Goal: Check status: Check status

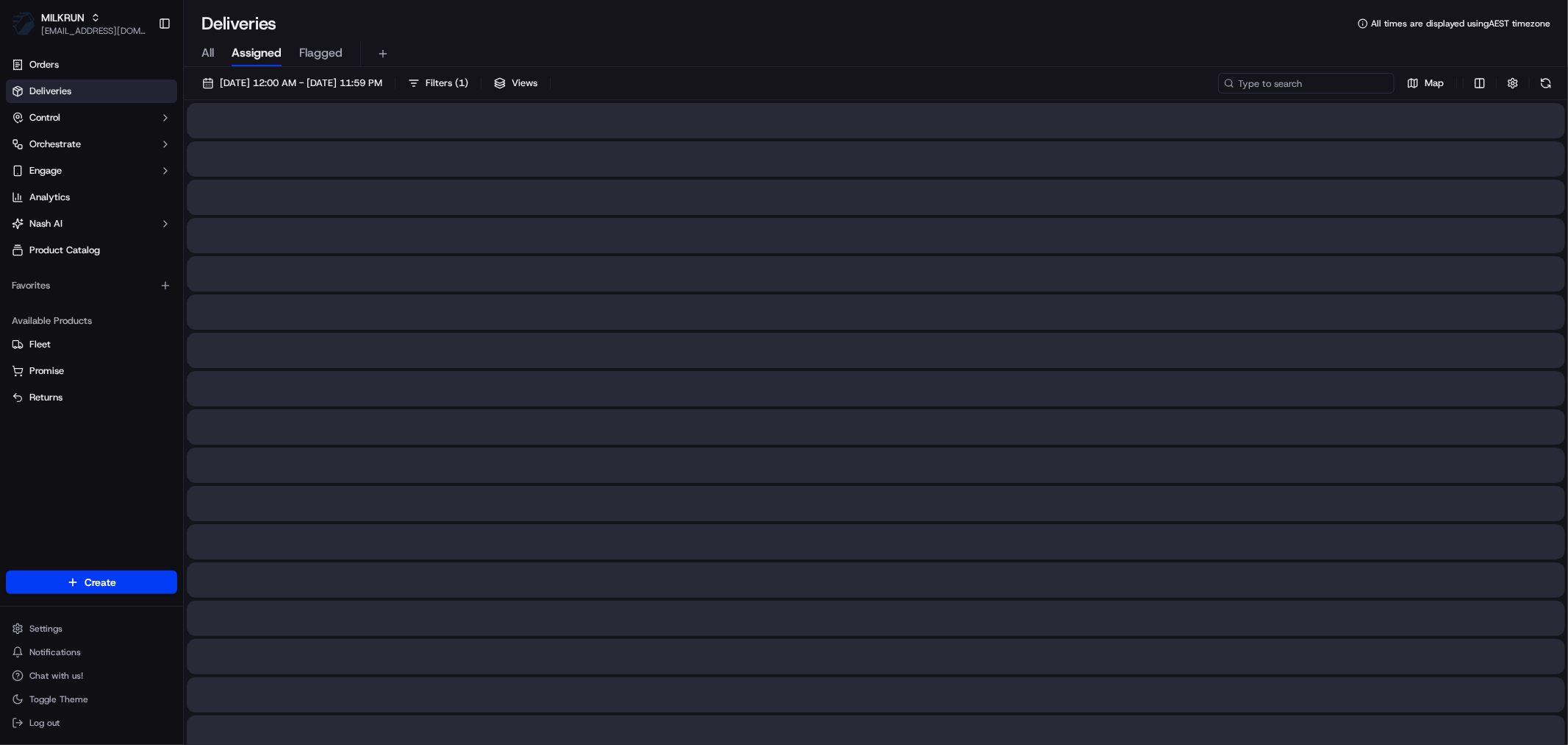
click at [1327, 78] on input at bounding box center [1307, 83] width 177 height 21
paste input "3D5E7"
type input "3D5E7"
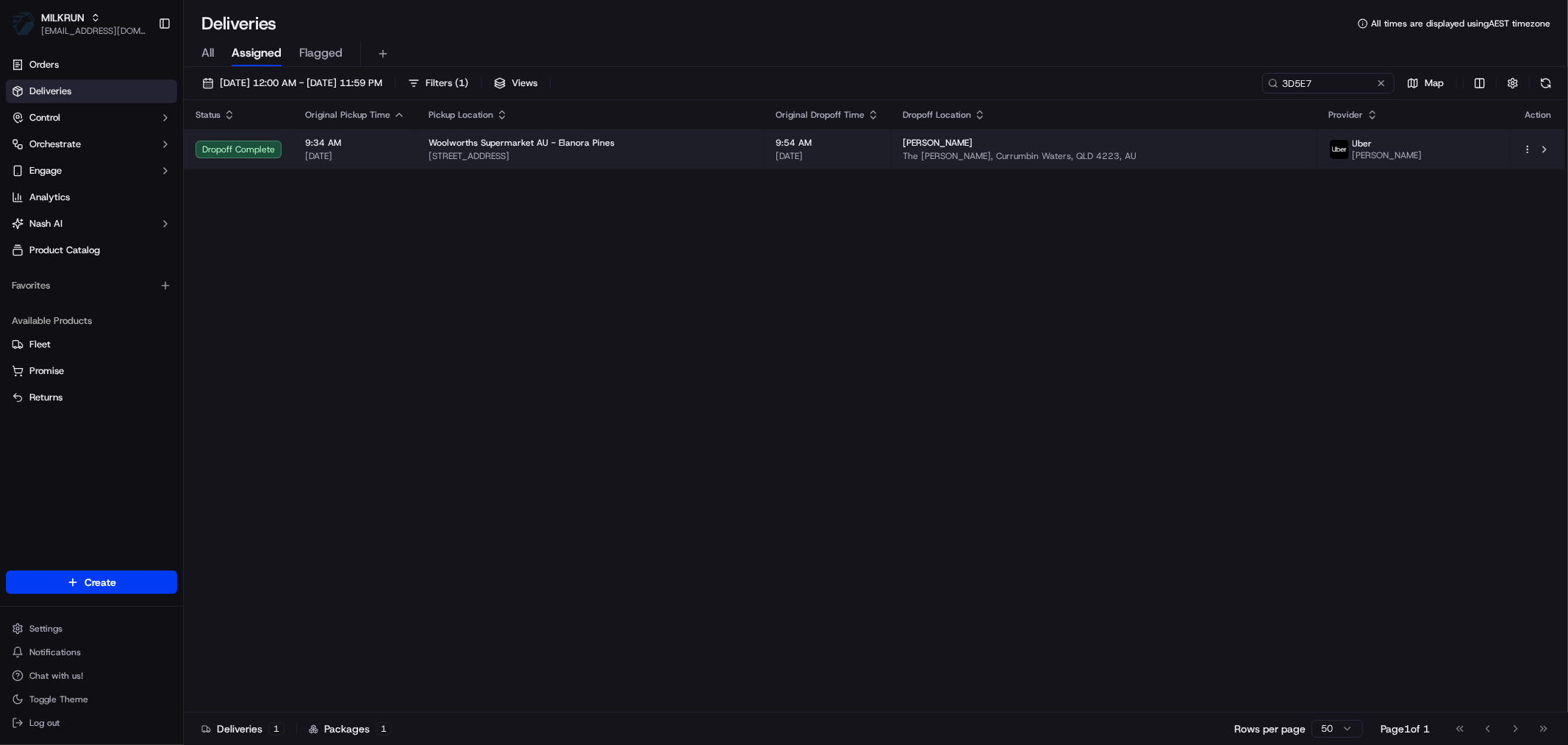
drag, startPoint x: 1044, startPoint y: 138, endPoint x: 976, endPoint y: 138, distance: 68.0
click at [976, 138] on td "[PERSON_NAME] The [PERSON_NAME], Currumbin Waters, QLD 4223, AU" at bounding box center [1105, 150] width 427 height 40
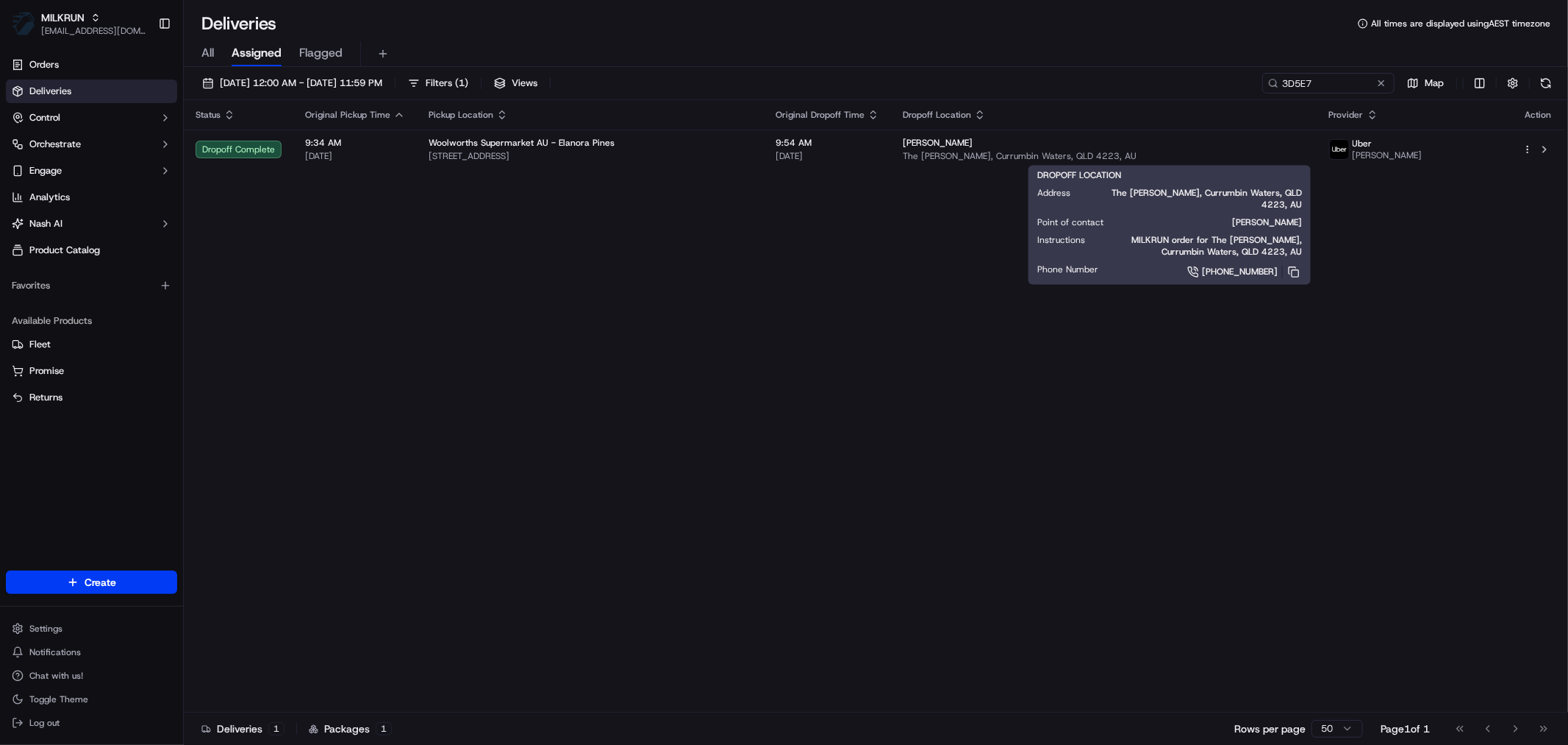
copy span "[PERSON_NAME]"
